Goal: Contribute content: Contribute content

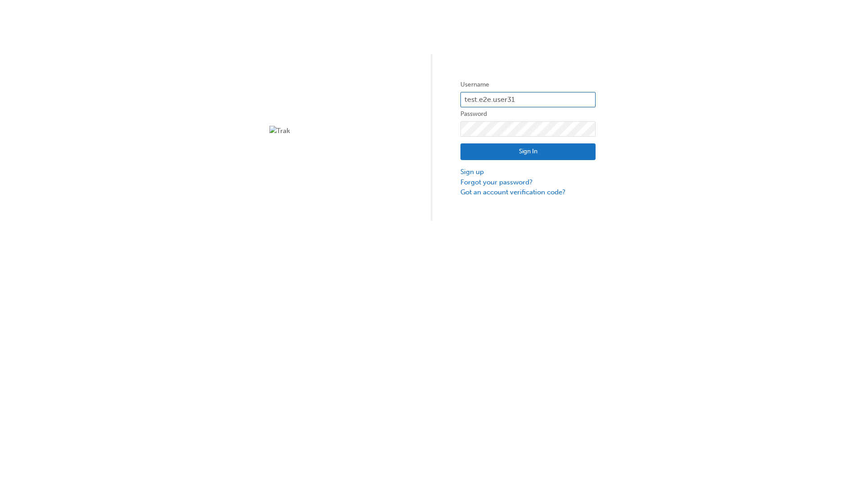
type input "test.e2e.user31"
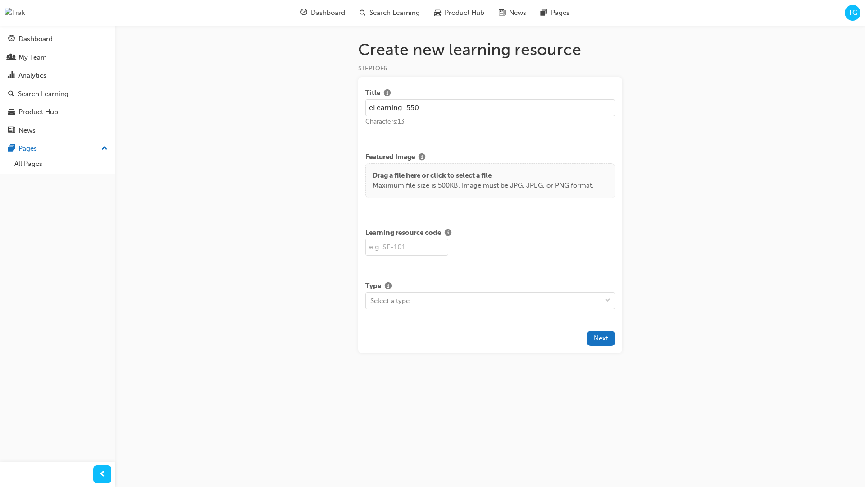
type input "eLearning_550"
type input "SF550"
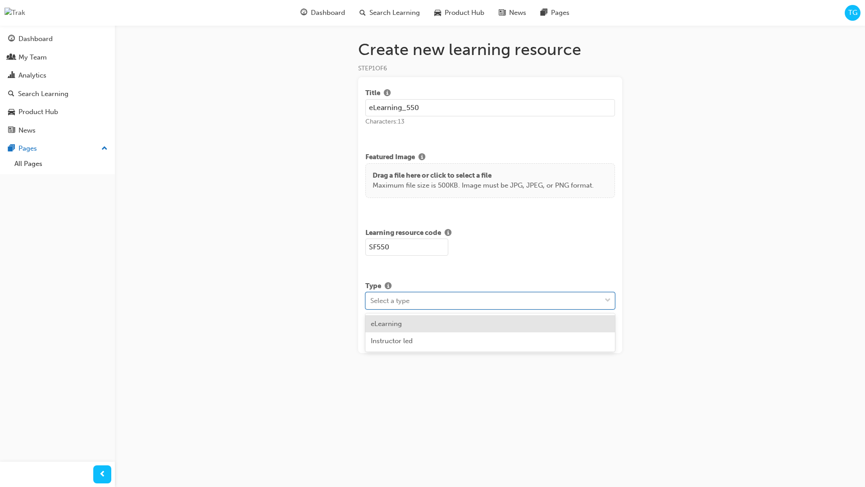
scroll to position [1, 2]
click at [406, 300] on div "Select a type" at bounding box center [389, 300] width 39 height 10
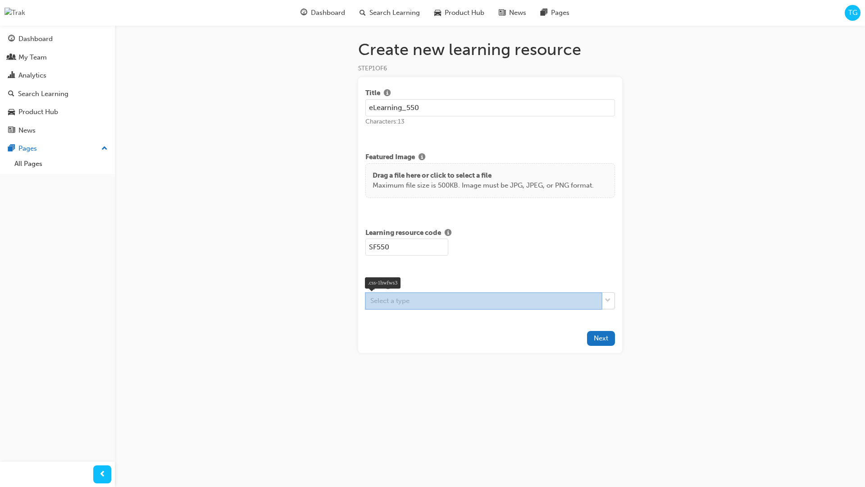
click at [448, 300] on div at bounding box center [483, 301] width 237 height 18
click at [510, 303] on div at bounding box center [483, 301] width 237 height 18
